Goal: Check status: Check status

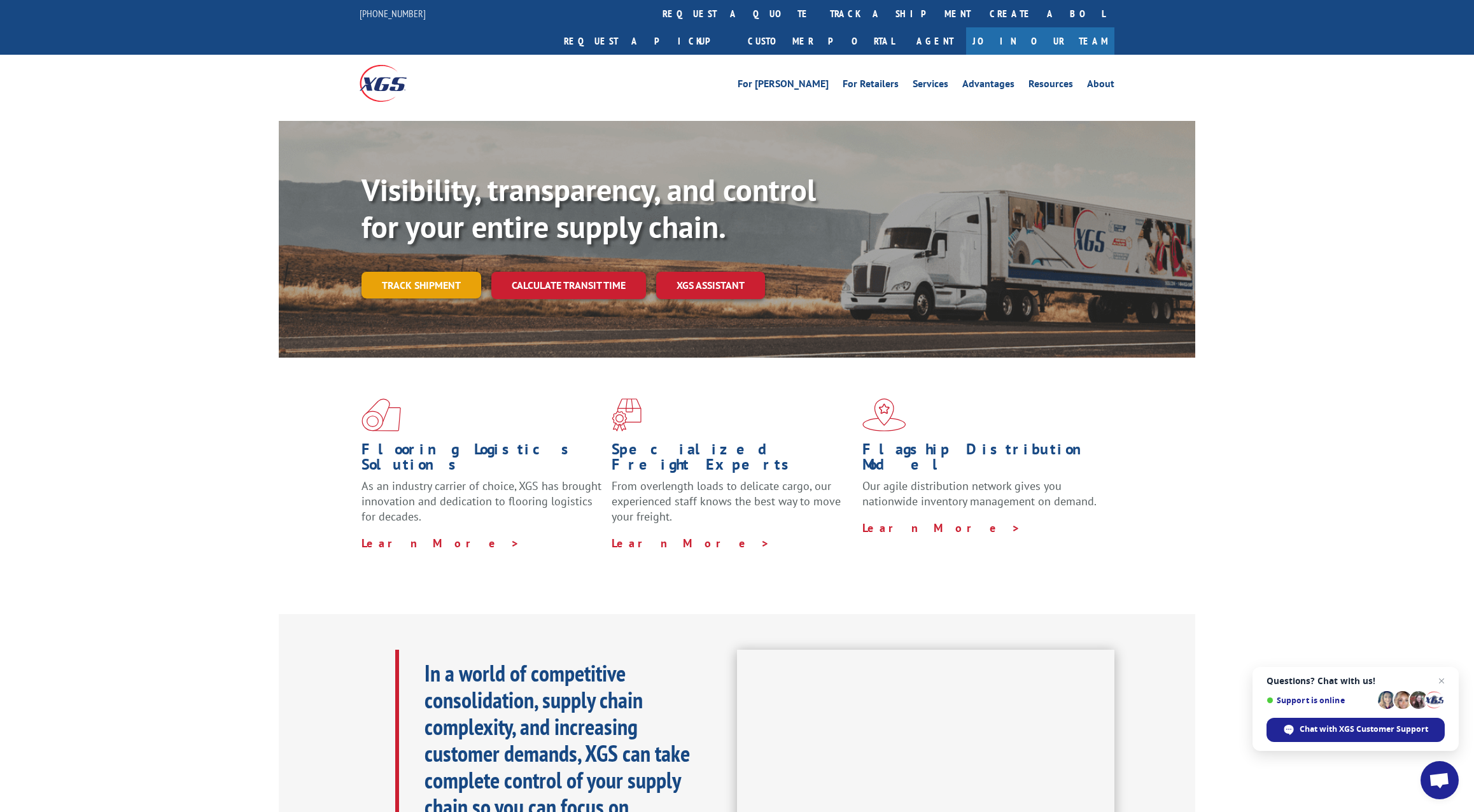
click at [429, 271] on link "Track shipment" at bounding box center [422, 284] width 120 height 26
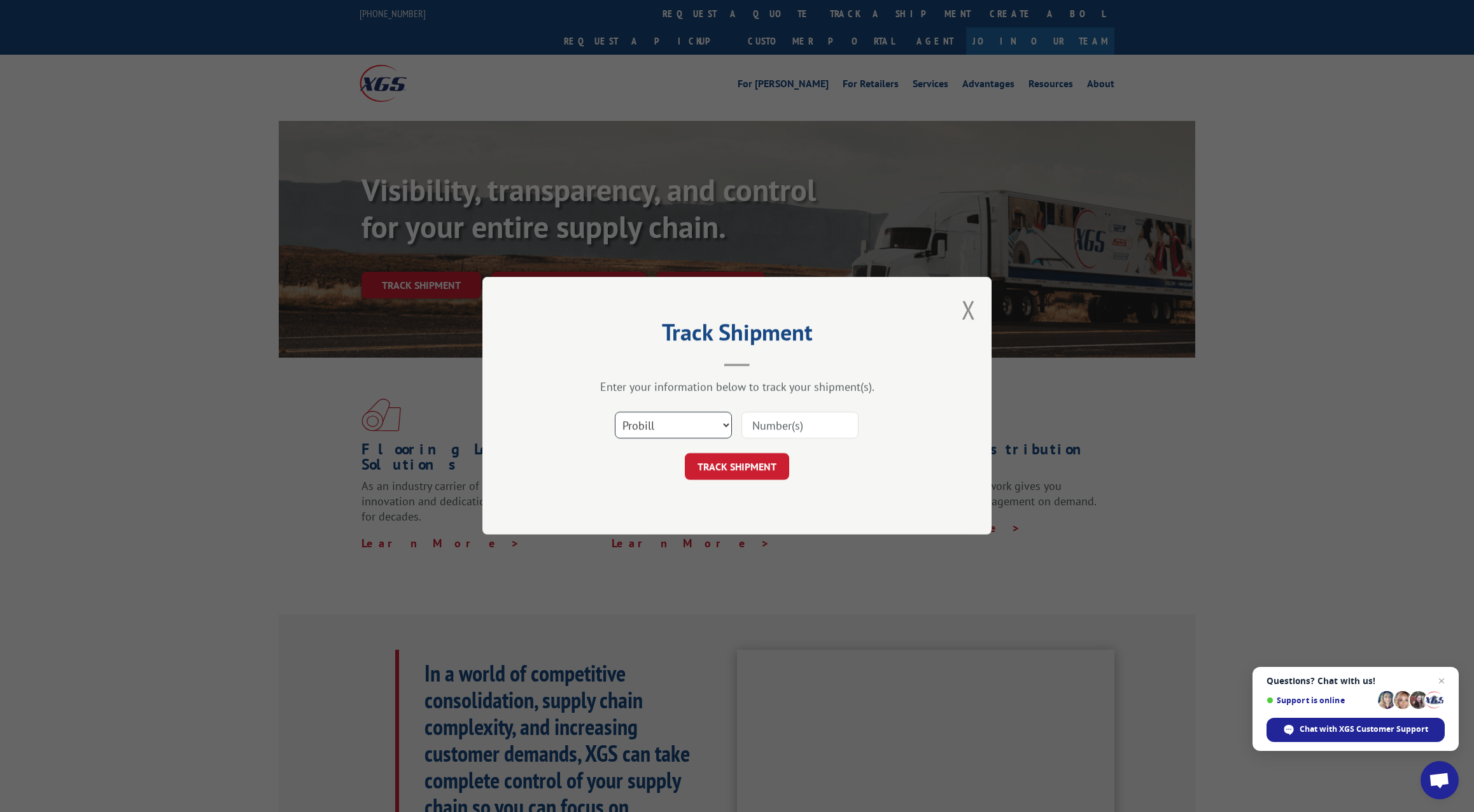
click at [667, 431] on select "Select category... Probill BOL PO" at bounding box center [673, 426] width 117 height 26
select select "bol"
click at [615, 413] on select "Select category... Probill BOL PO" at bounding box center [673, 426] width 117 height 26
click at [789, 429] on input at bounding box center [800, 426] width 117 height 26
paste input "7049046"
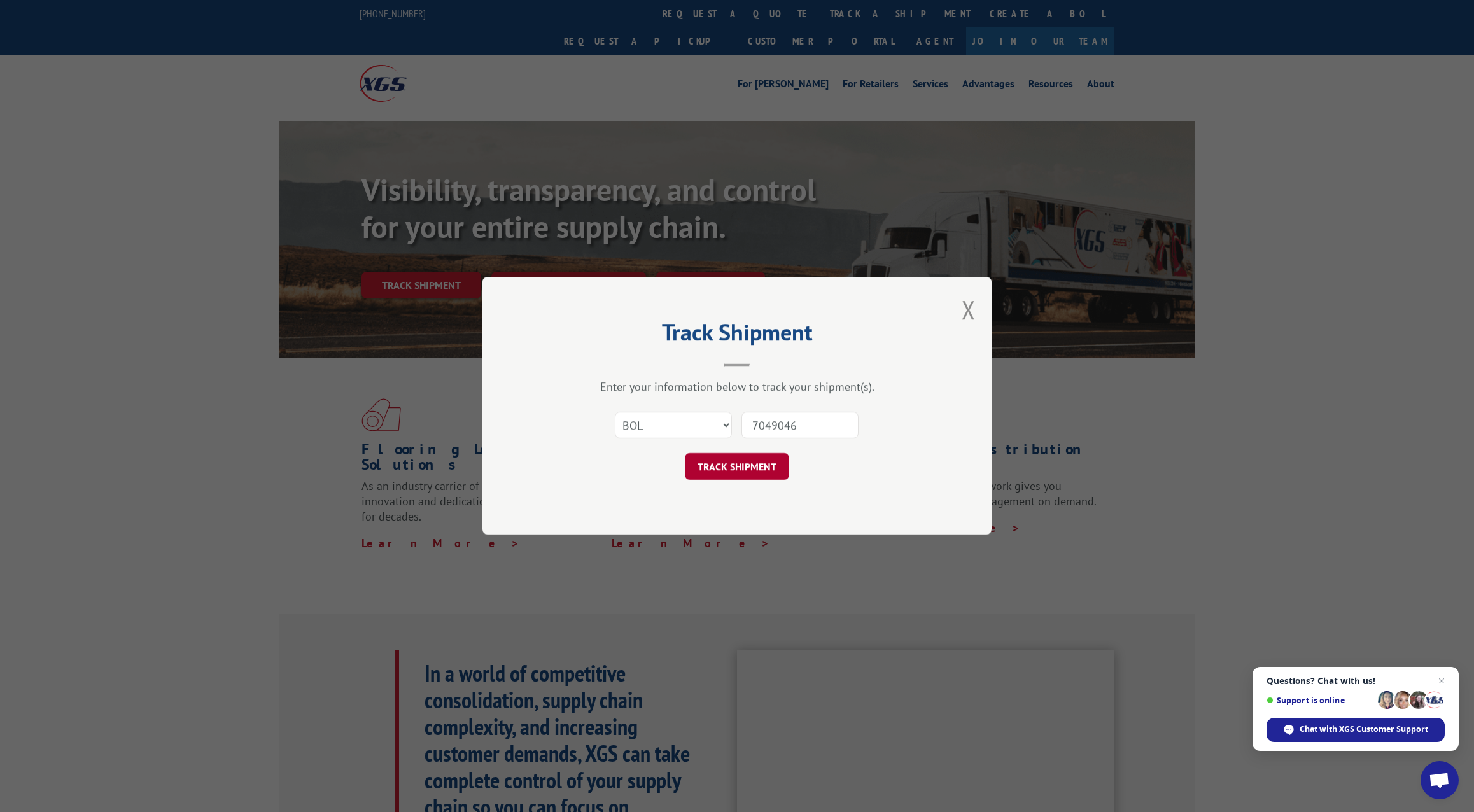
type input "7049046"
click at [754, 469] on button "TRACK SHIPMENT" at bounding box center [737, 466] width 105 height 26
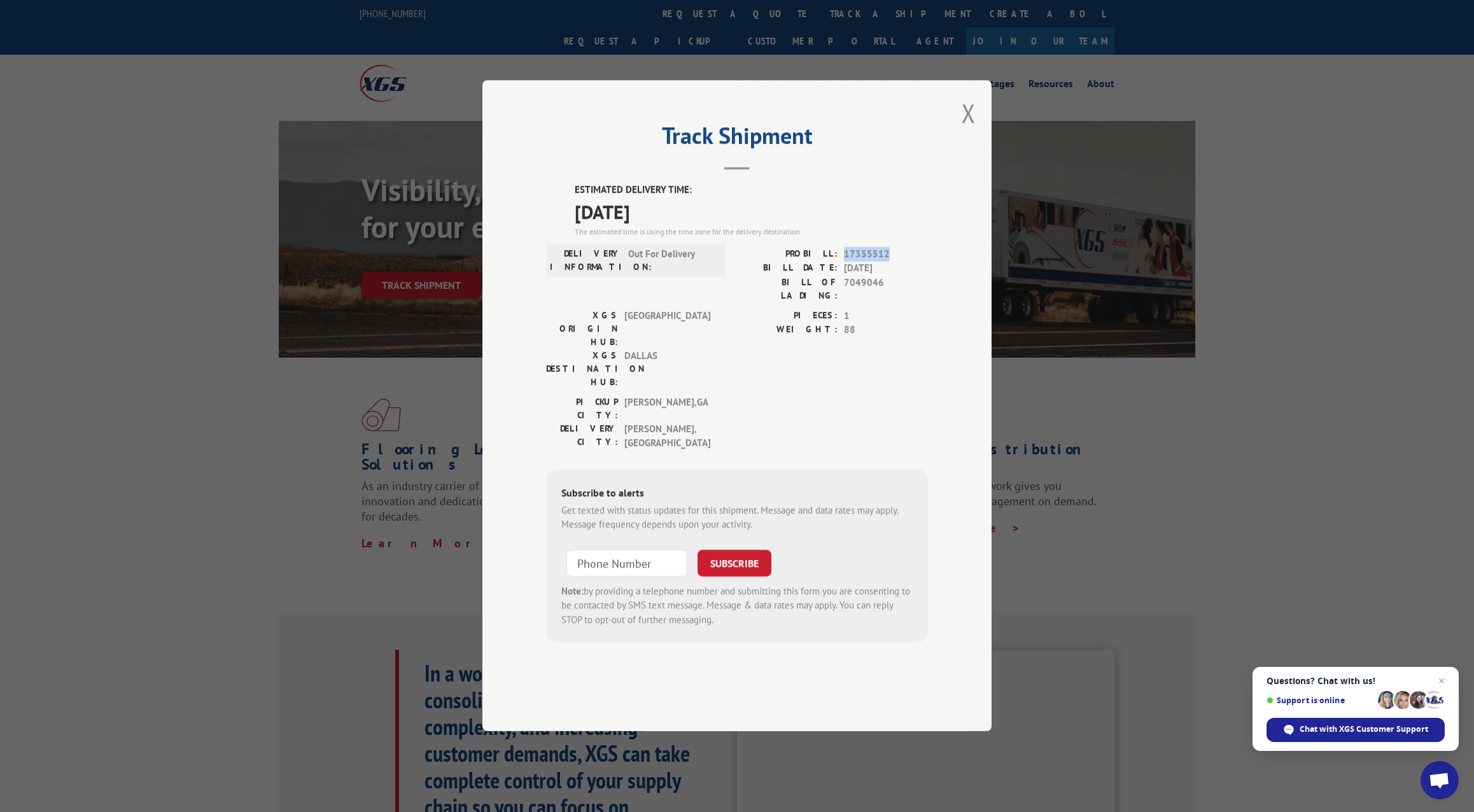
drag, startPoint x: 842, startPoint y: 291, endPoint x: 913, endPoint y: 293, distance: 71.0
click at [913, 262] on div "PROBILL: 17355512" at bounding box center [832, 254] width 191 height 14
drag, startPoint x: 913, startPoint y: 293, endPoint x: 875, endPoint y: 347, distance: 66.0
click at [875, 323] on span "1" at bounding box center [886, 316] width 84 height 14
drag, startPoint x: 565, startPoint y: 241, endPoint x: 772, endPoint y: 257, distance: 207.6
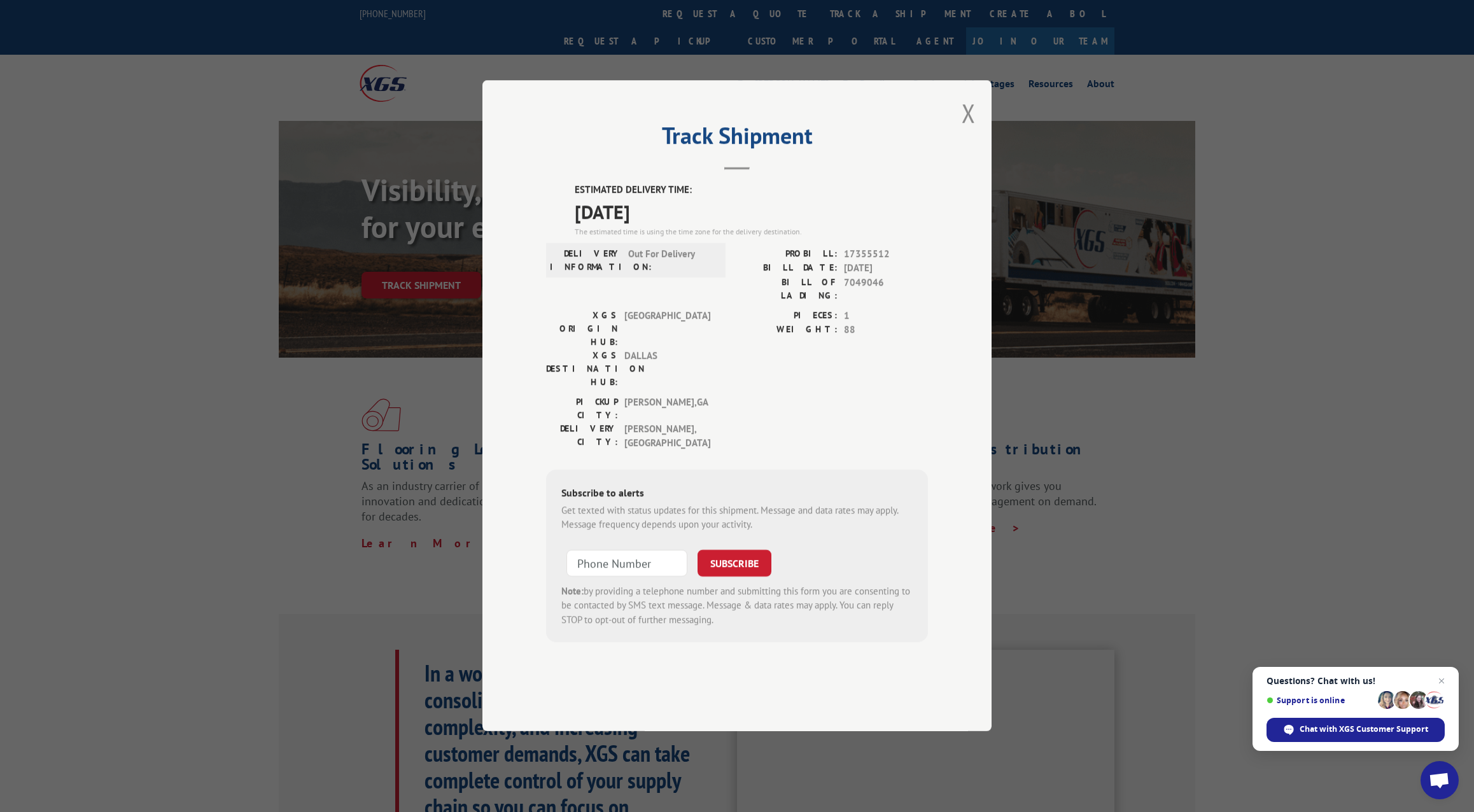
click at [772, 257] on div "ESTIMATED DELIVERY TIME: [DATE] The estimated time is using the time zone for t…" at bounding box center [737, 414] width 382 height 460
click at [686, 274] on span "Out For Delivery" at bounding box center [672, 259] width 86 height 26
click at [632, 550] on input "+1 (___) ___-____" at bounding box center [626, 563] width 121 height 26
type input "[PHONE_NUMBER]"
click at [739, 550] on button "SUBSCRIBE" at bounding box center [735, 563] width 73 height 26
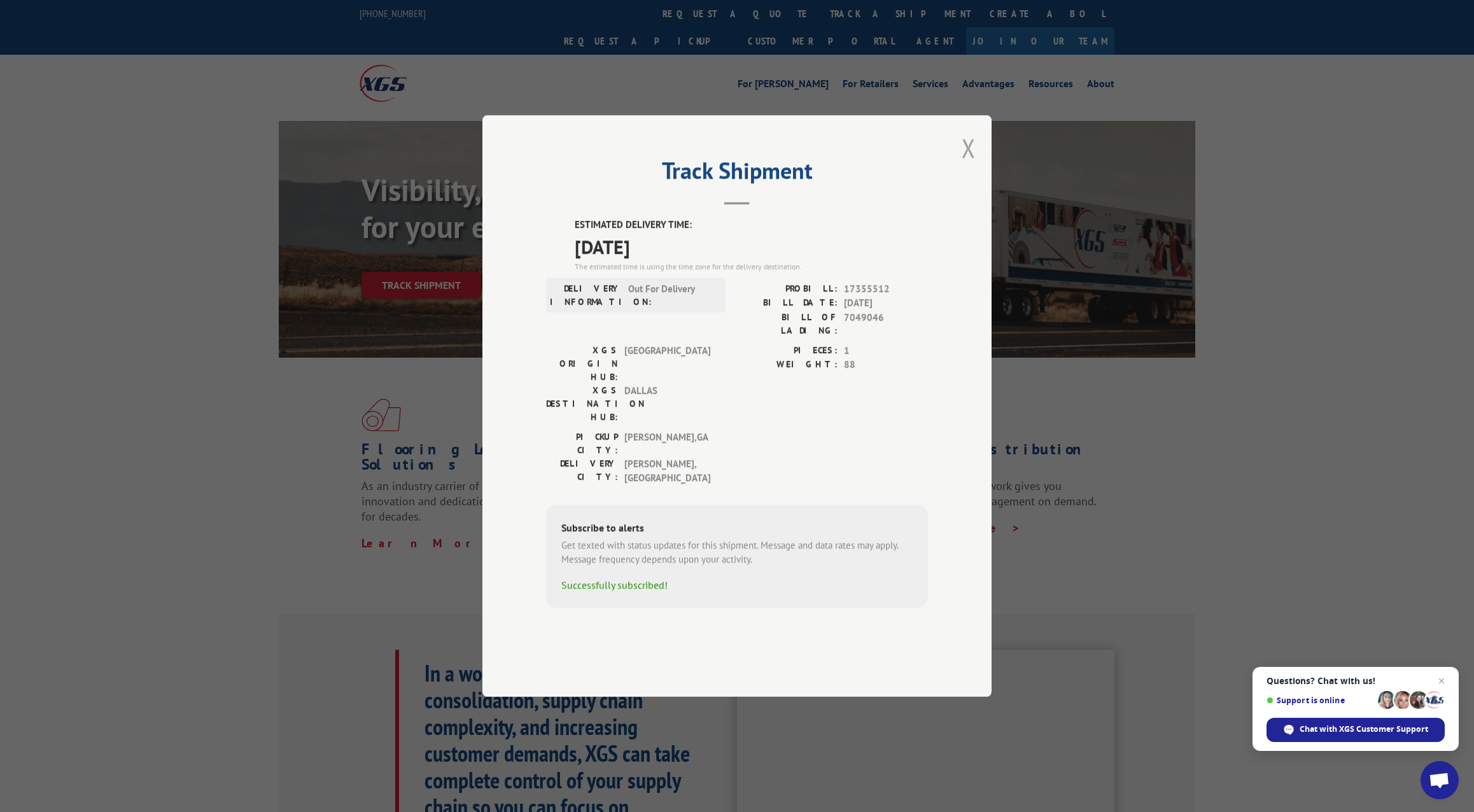
click at [966, 152] on div "Track Shipment ESTIMATED DELIVERY TIME: [DATE] The estimated time is using the …" at bounding box center [737, 406] width 1474 height 812
drag, startPoint x: 970, startPoint y: 179, endPoint x: 981, endPoint y: 162, distance: 20.2
click at [970, 164] on button "Close modal" at bounding box center [969, 148] width 14 height 34
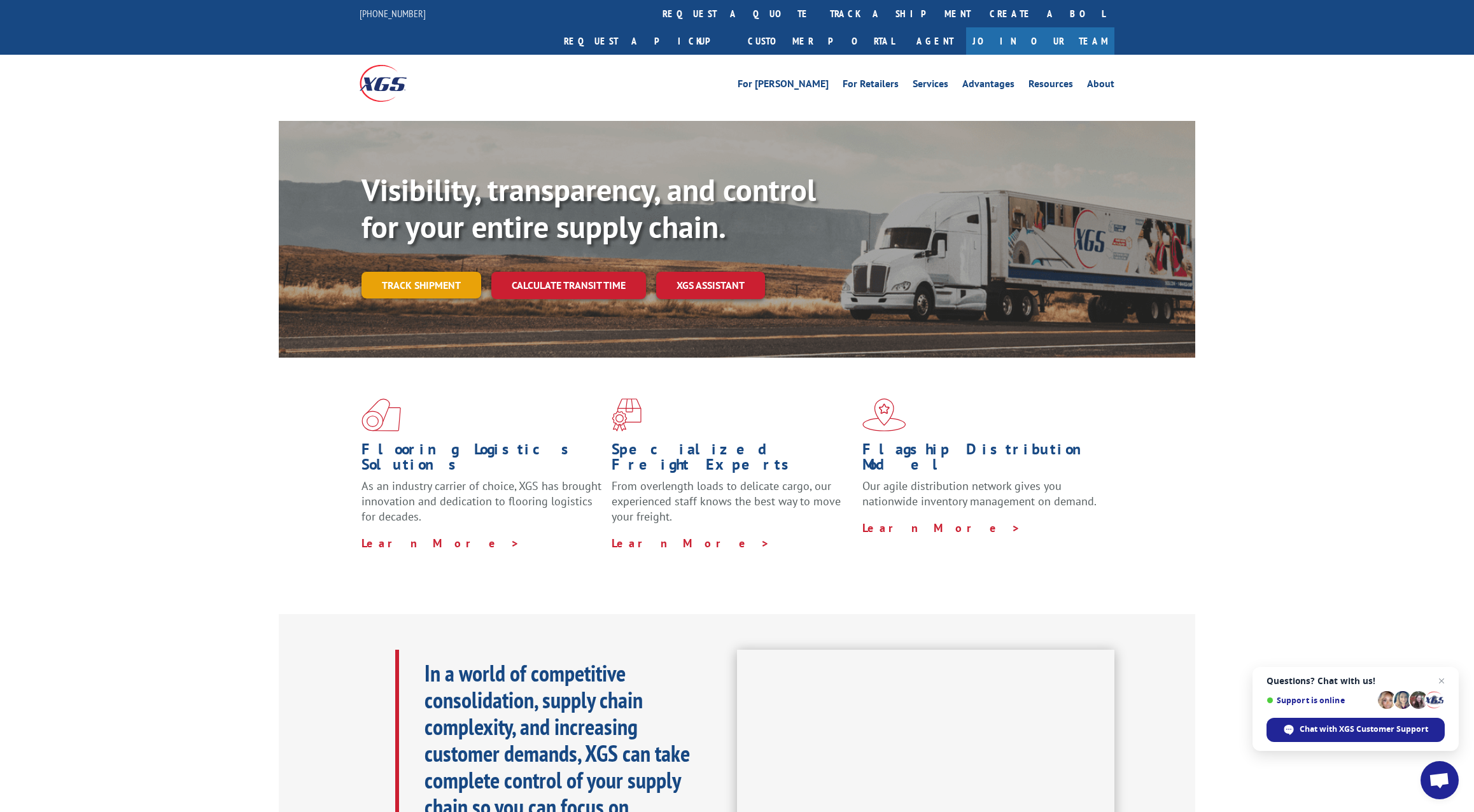
click at [419, 271] on link "Track shipment" at bounding box center [422, 284] width 120 height 26
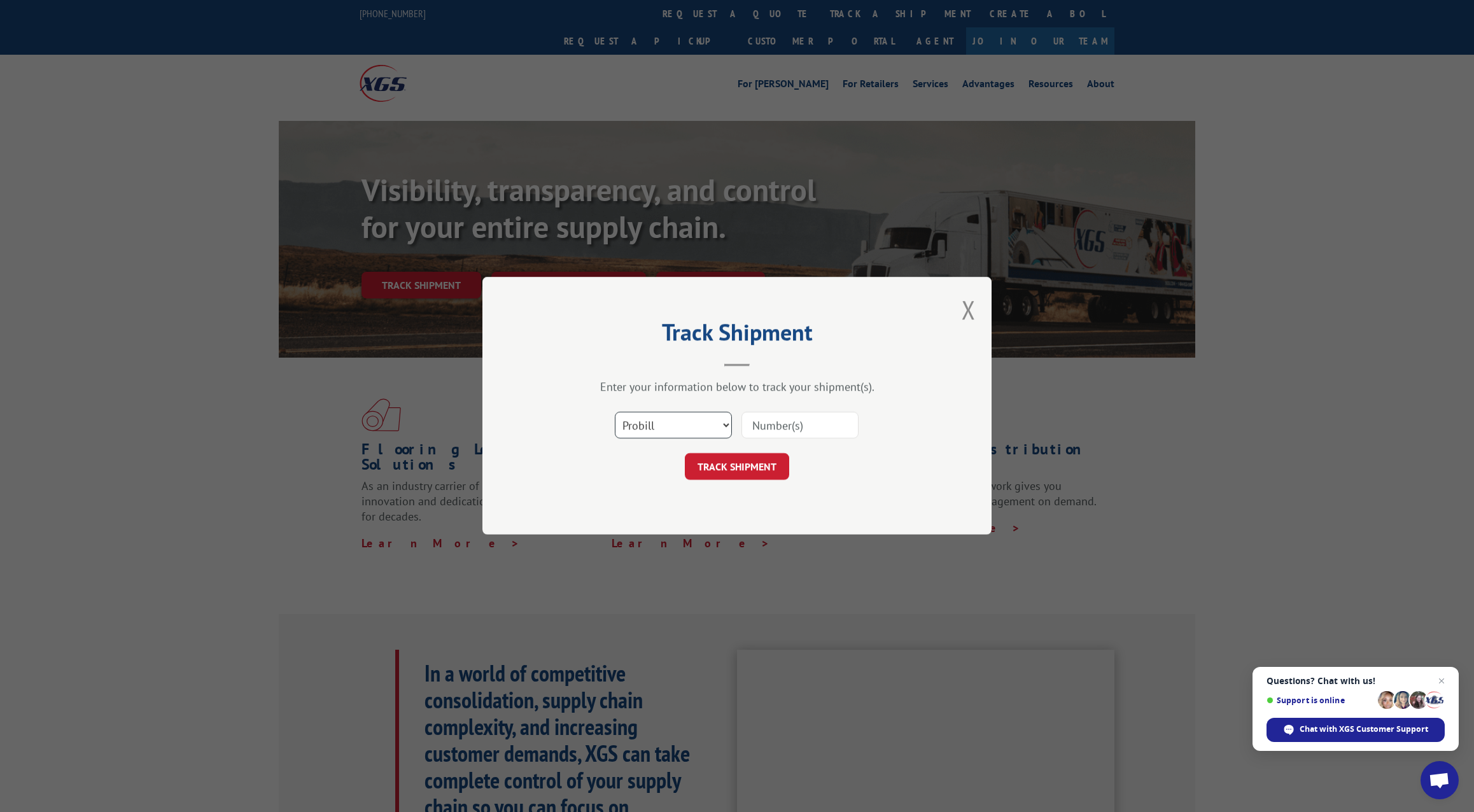
click at [698, 428] on select "Select category... Probill BOL PO" at bounding box center [673, 426] width 117 height 26
select select "bol"
click at [615, 413] on select "Select category... Probill BOL PO" at bounding box center [673, 426] width 117 height 26
click at [780, 426] on input at bounding box center [800, 426] width 117 height 26
type input "7049046"
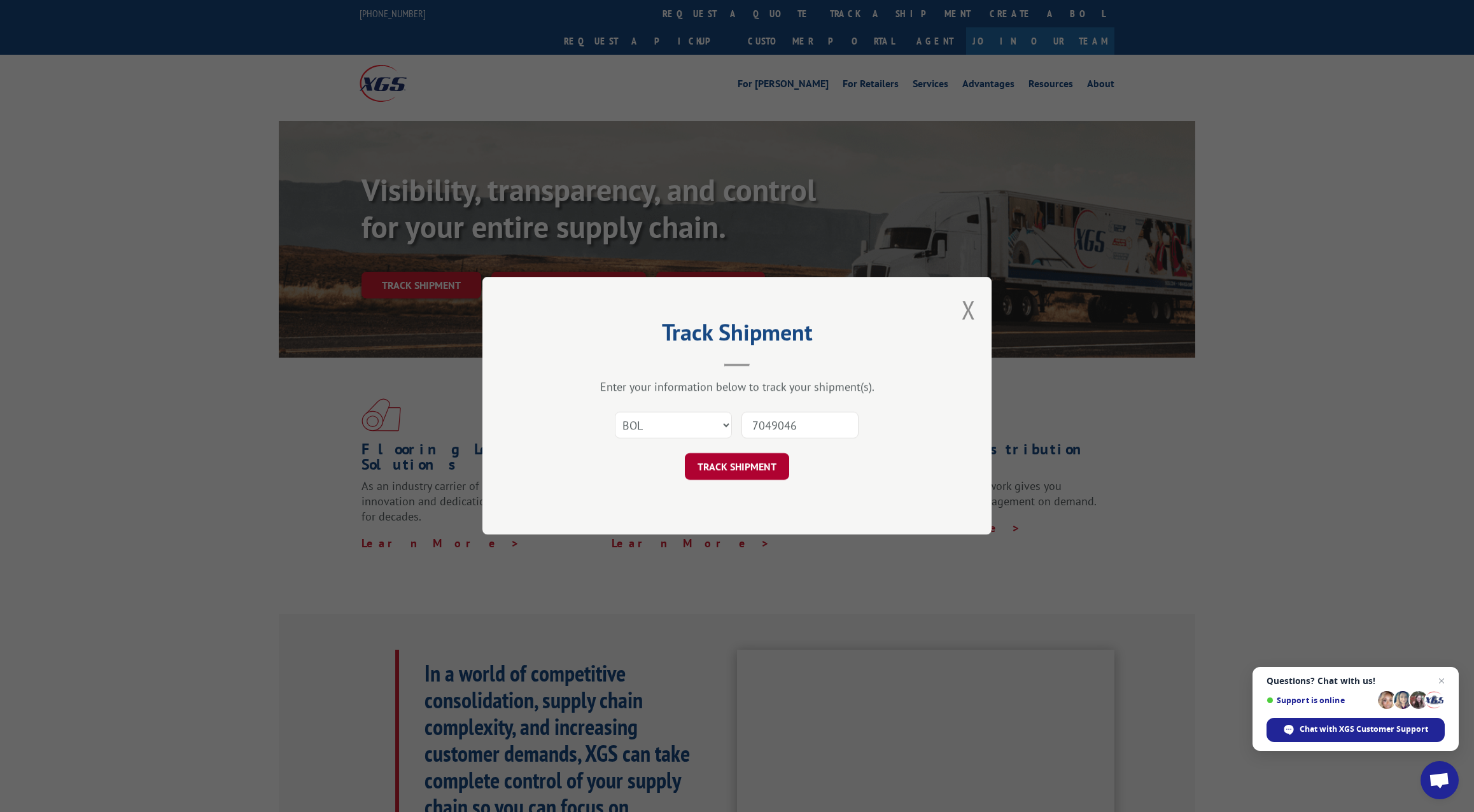
click at [746, 464] on button "TRACK SHIPMENT" at bounding box center [737, 466] width 105 height 26
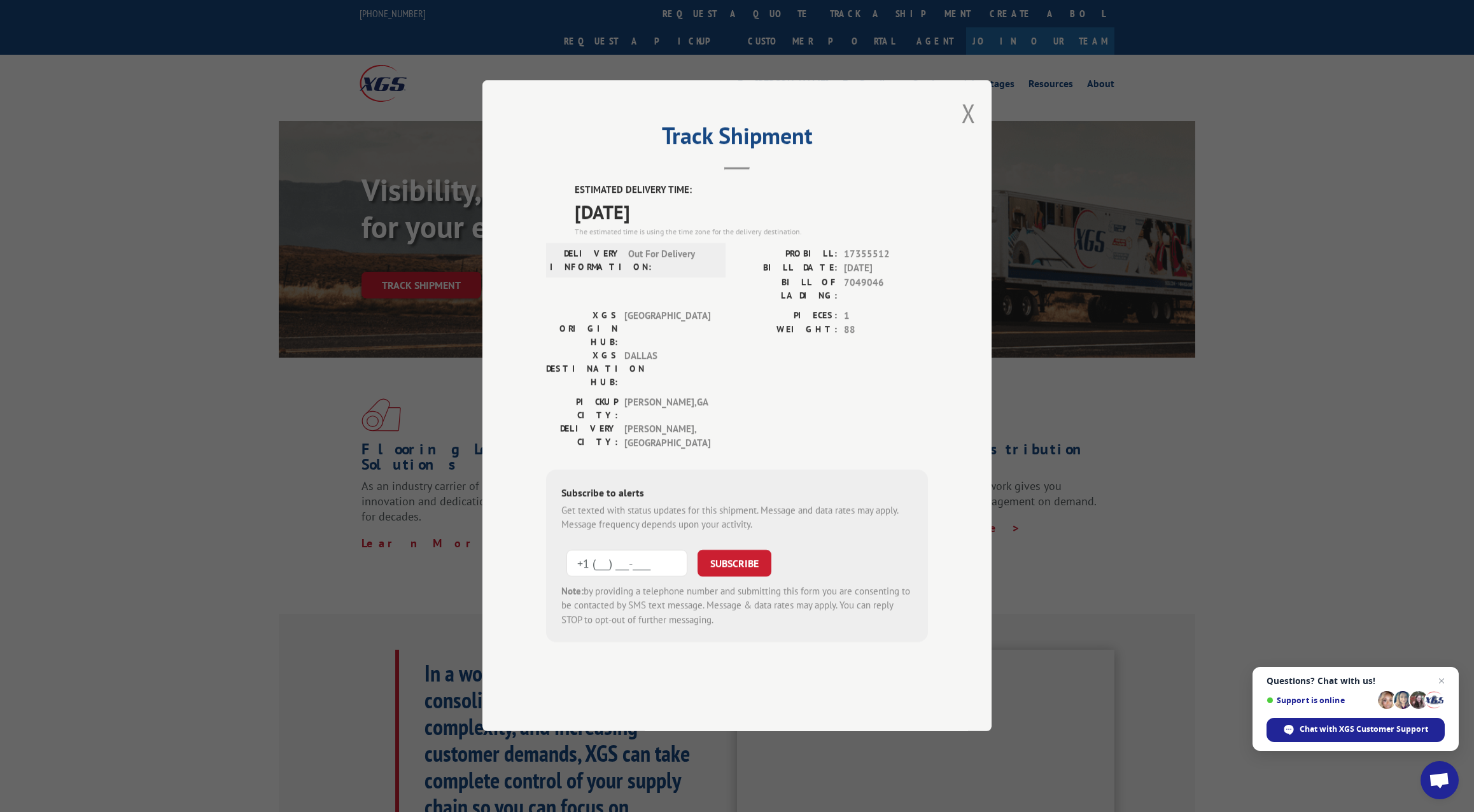
click at [626, 550] on input "+1 (___) ___-____" at bounding box center [626, 563] width 121 height 26
click at [636, 550] on input "+1 (___) ___-____" at bounding box center [626, 563] width 121 height 26
click at [598, 550] on input "+1 (___) ___-____" at bounding box center [626, 563] width 121 height 26
type input "+1 (972) 330-7615"
click at [747, 550] on button "SUBSCRIBE" at bounding box center [735, 563] width 73 height 26
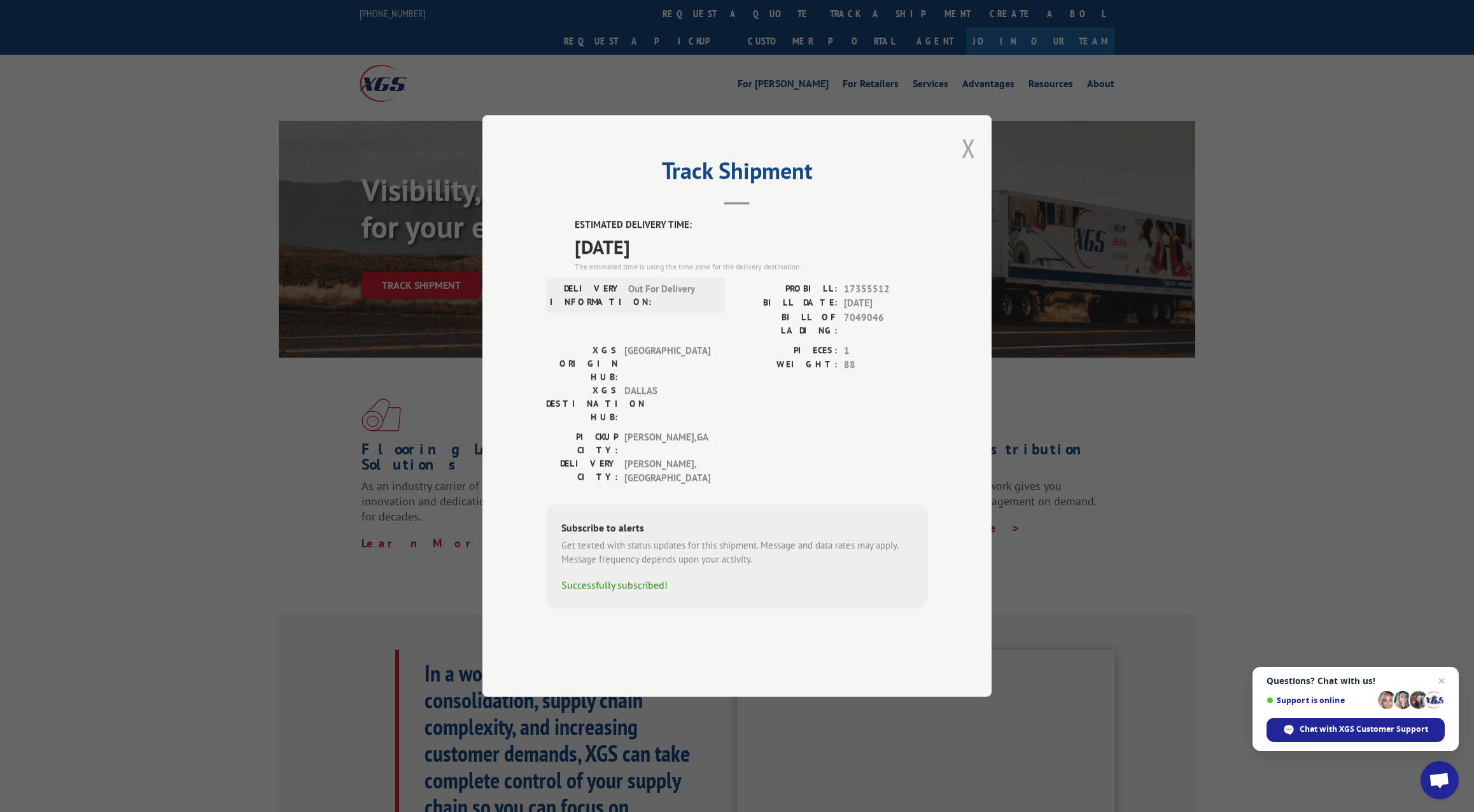
click at [967, 164] on button "Close modal" at bounding box center [969, 148] width 14 height 34
